Goal: Find contact information: Find contact information

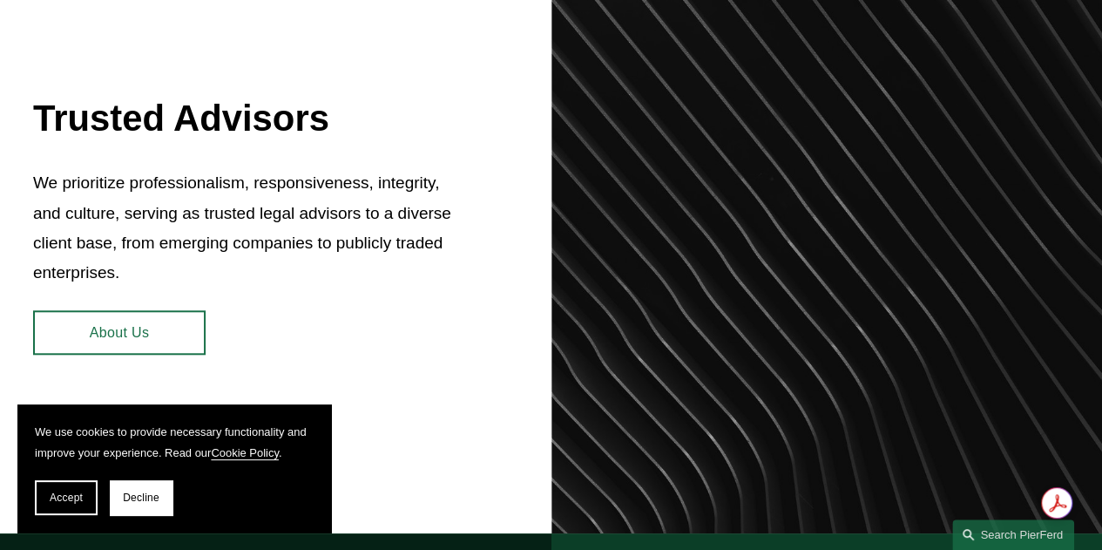
scroll to position [871, 0]
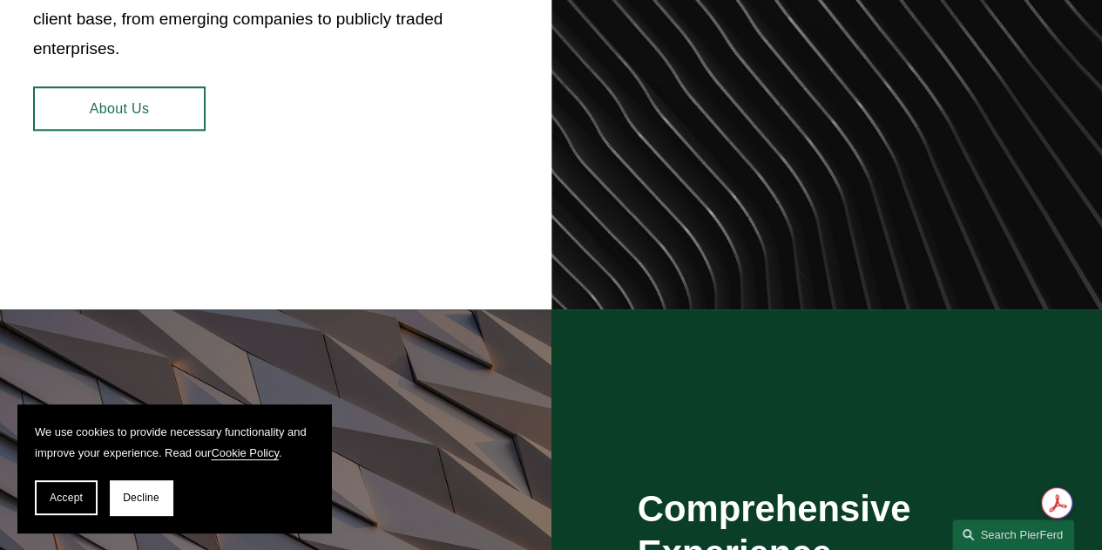
click at [115, 105] on link "About Us" at bounding box center [119, 108] width 173 height 44
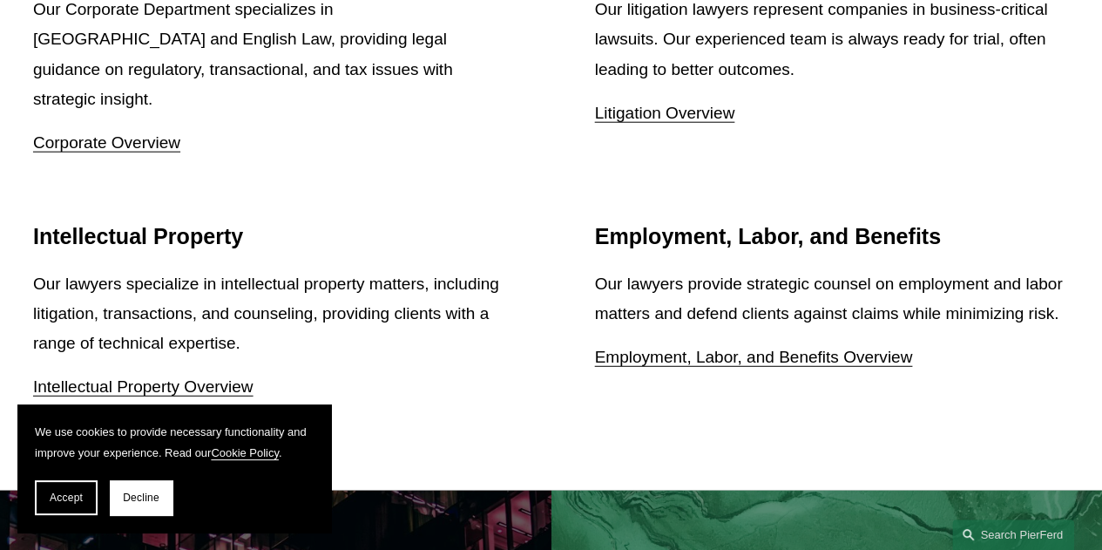
scroll to position [2178, 0]
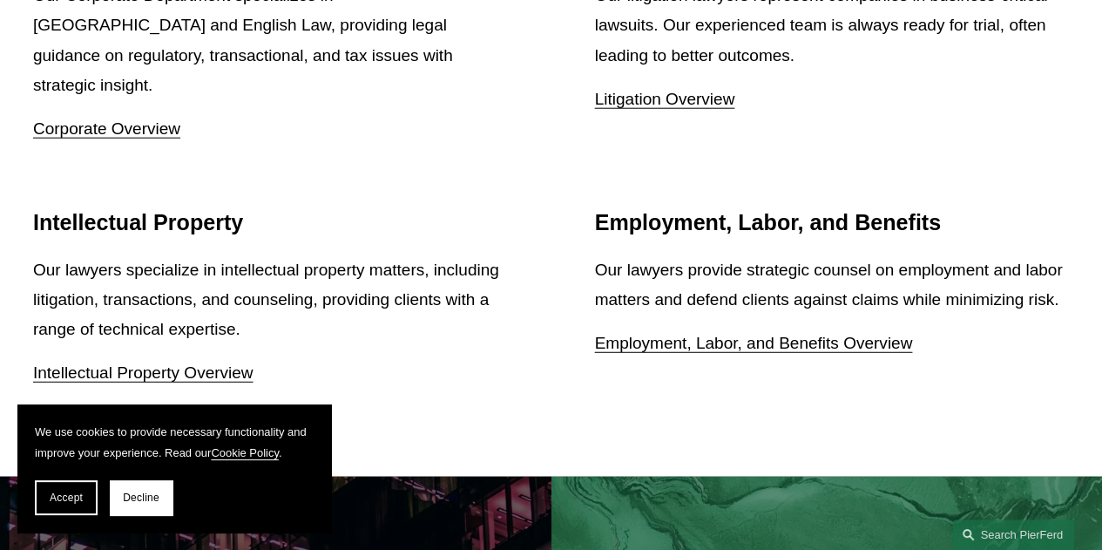
click at [150, 119] on link "Corporate Overview" at bounding box center [106, 128] width 147 height 18
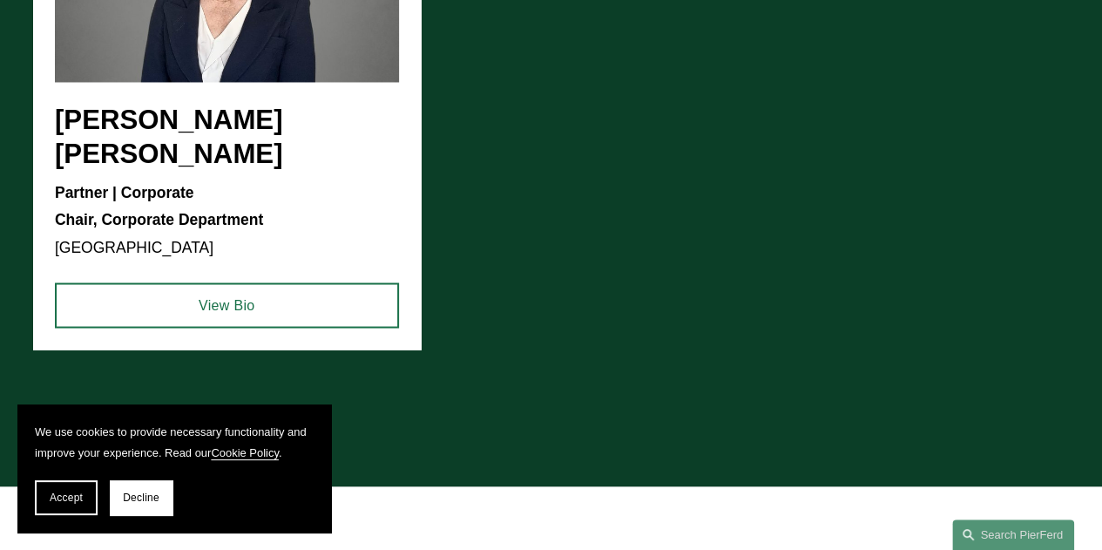
scroll to position [1507, 0]
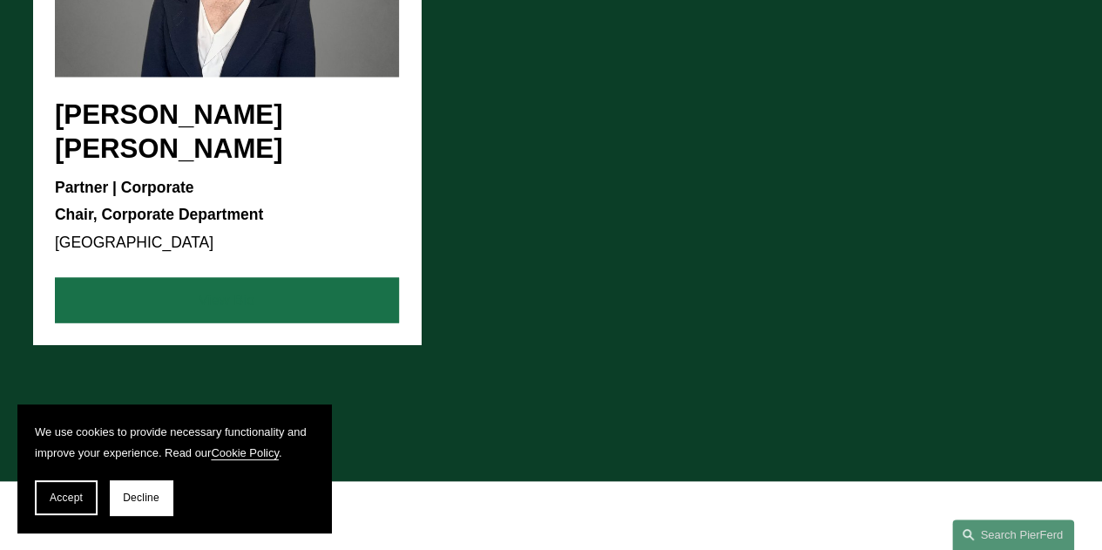
click at [243, 277] on link "View Bio" at bounding box center [227, 299] width 344 height 45
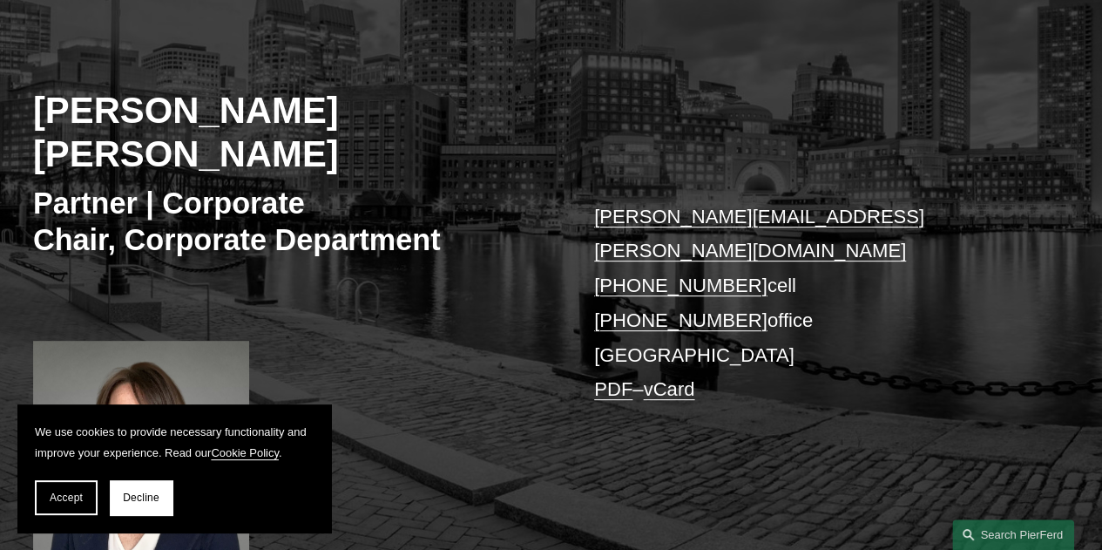
scroll to position [174, 0]
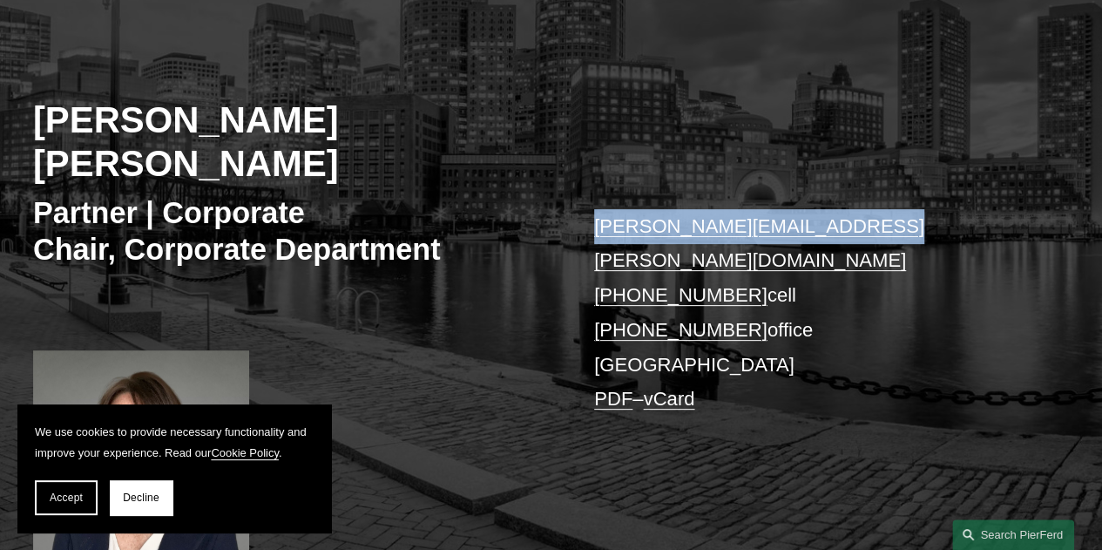
drag, startPoint x: 870, startPoint y: 184, endPoint x: 593, endPoint y: 191, distance: 276.3
click at [594, 209] on p "weatherly.emans@pierferd.com +1.617.480.7298 cell +1.617.663.8202 office Boston…" at bounding box center [809, 312] width 431 height 207
copy link "weatherly.emans@pierferd.com"
